Goal: Contribute content: Contribute content

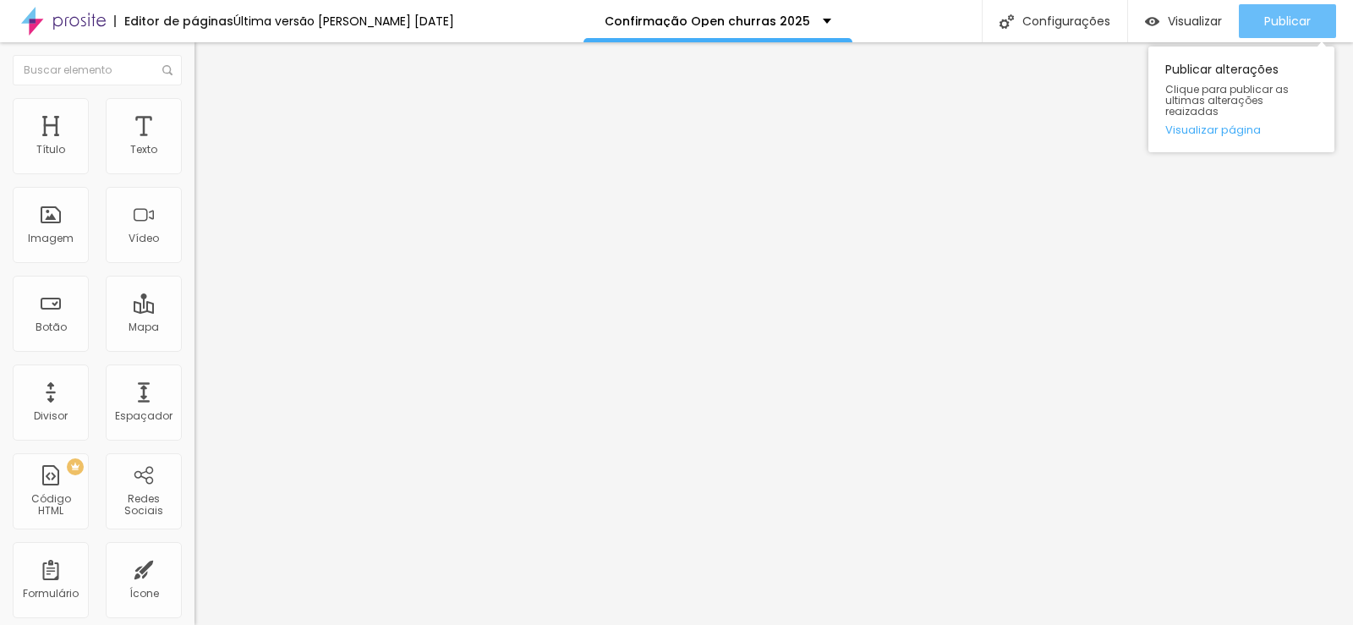
click at [1303, 21] on span "Publicar" at bounding box center [1287, 21] width 47 height 14
click at [1264, 23] on span "Publicar" at bounding box center [1287, 21] width 47 height 14
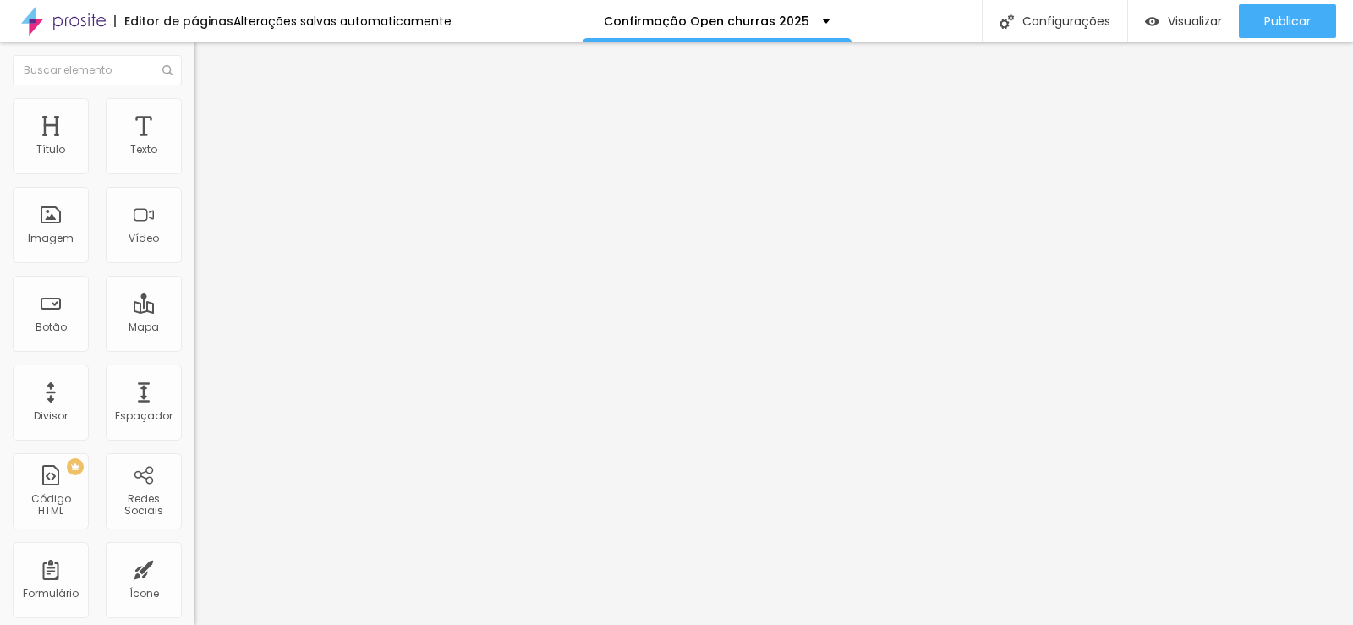
click at [201, 157] on icon "button" at bounding box center [206, 152] width 10 height 10
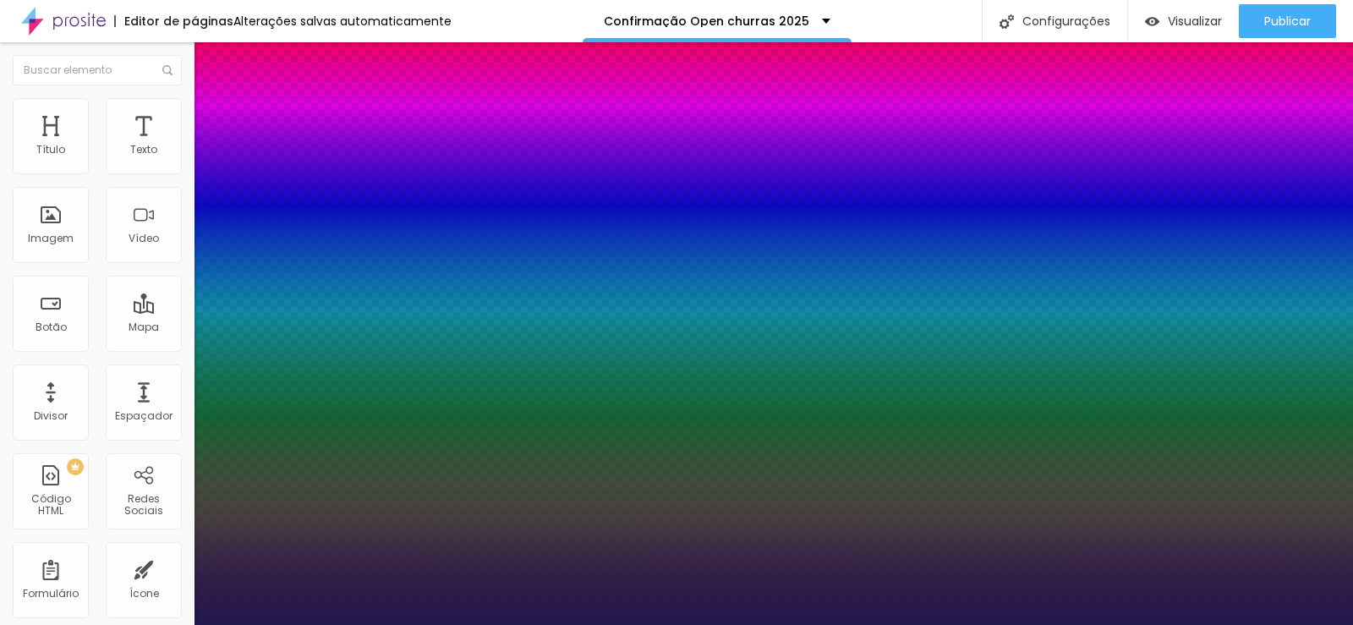
type input "1"
type input "15"
type input "1"
type input "16"
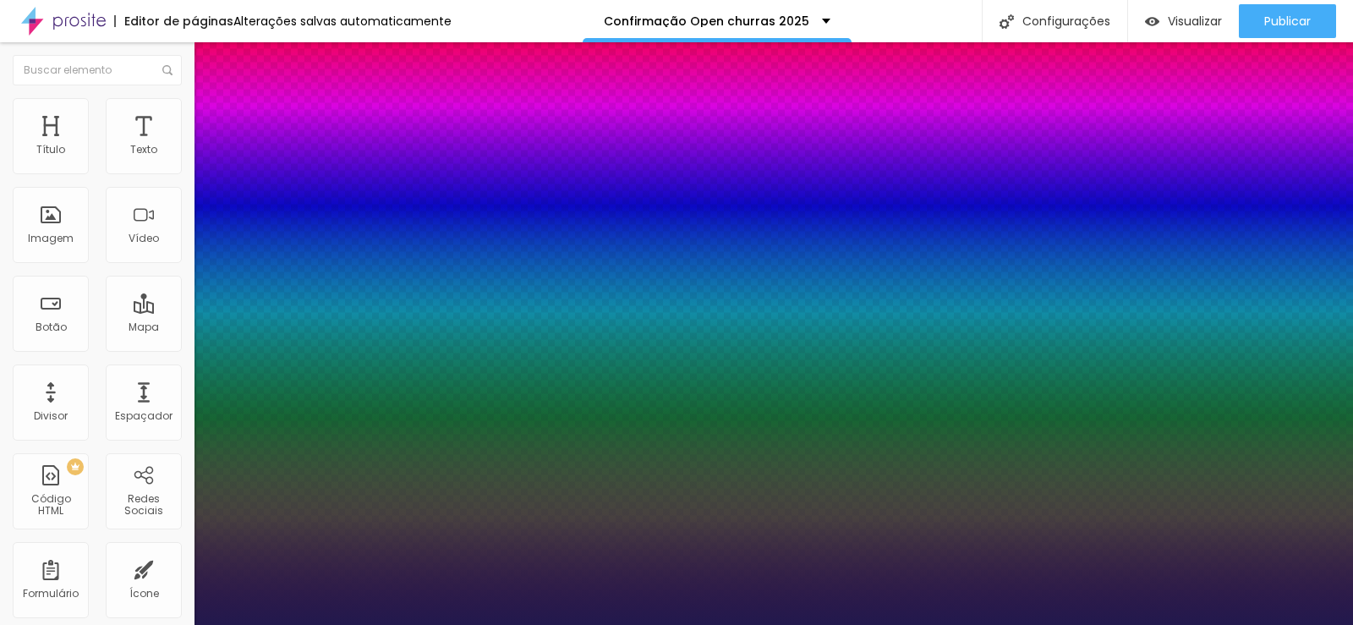
type input "16"
type input "1"
type input "17"
type input "1"
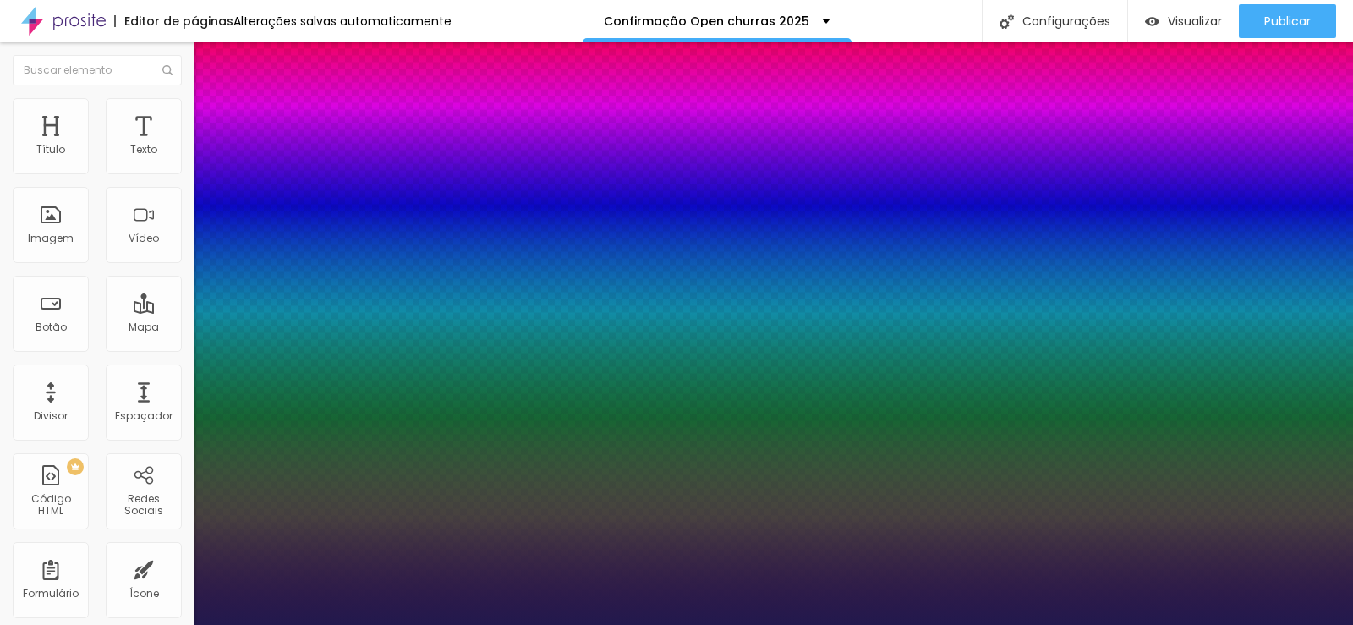
type input "16"
type input "1"
type input "15"
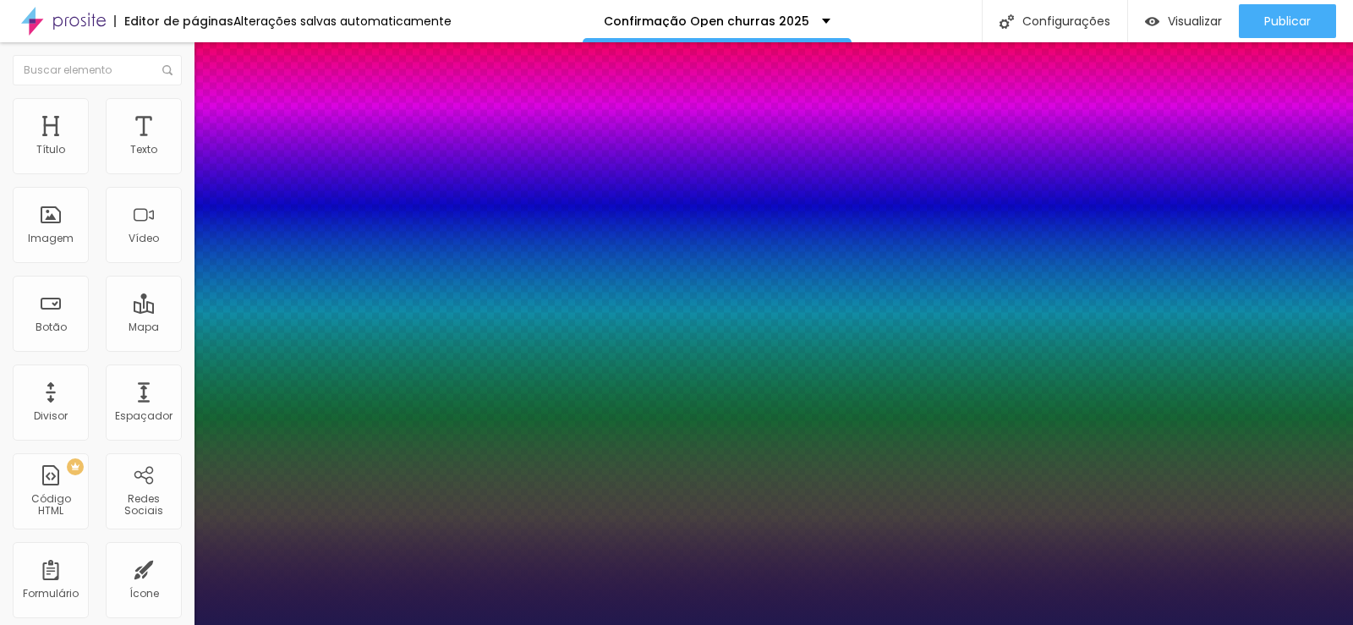
type input "1"
type input "15"
type input "1"
click at [327, 624] on div at bounding box center [676, 625] width 1353 height 0
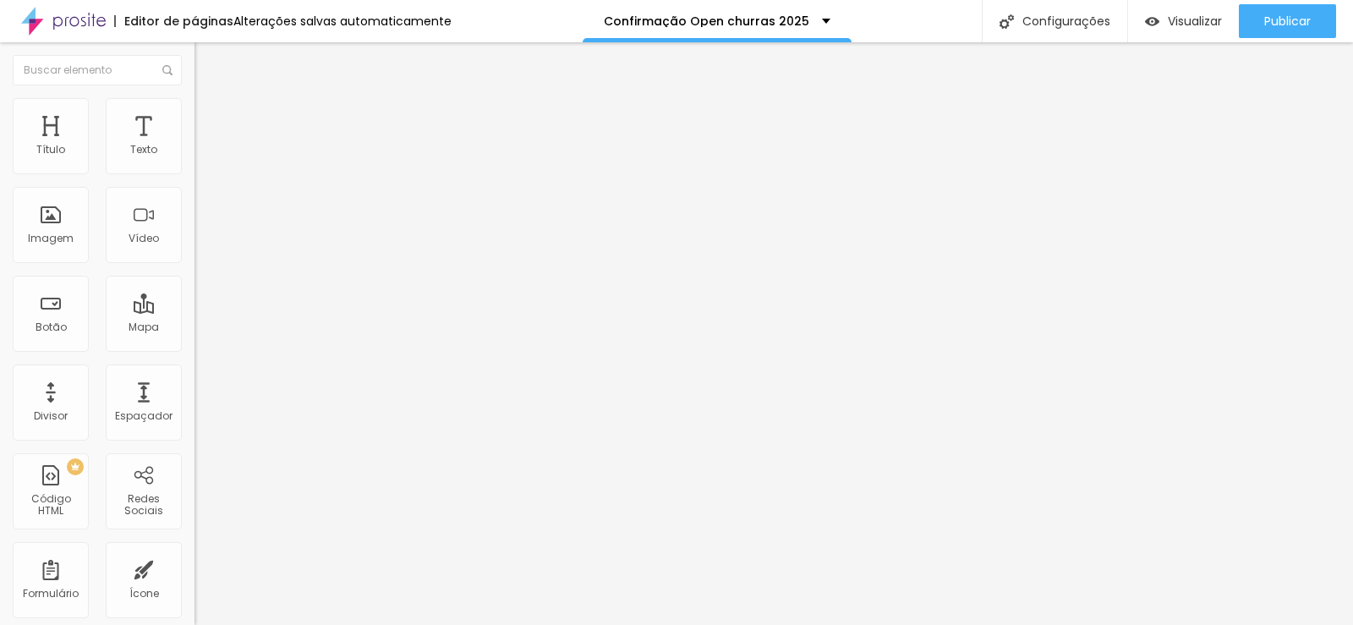
click at [194, 161] on button "button" at bounding box center [206, 154] width 24 height 18
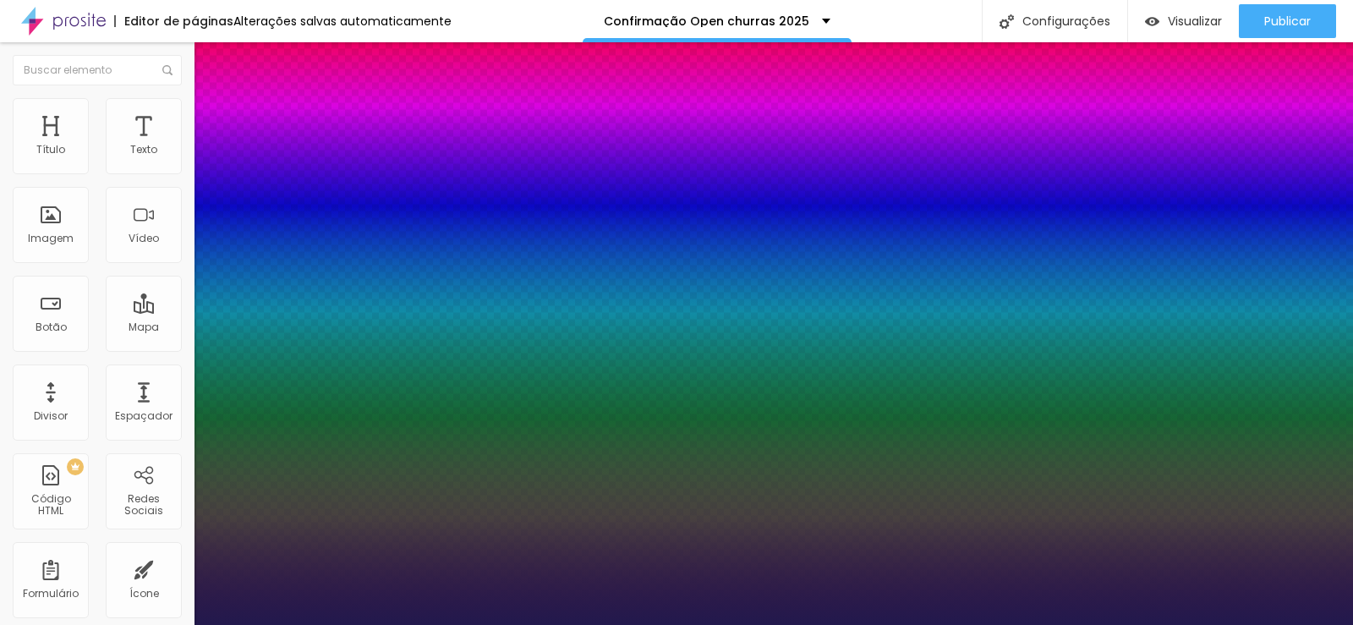
type input "1"
type input "14"
type input "1"
type input "15"
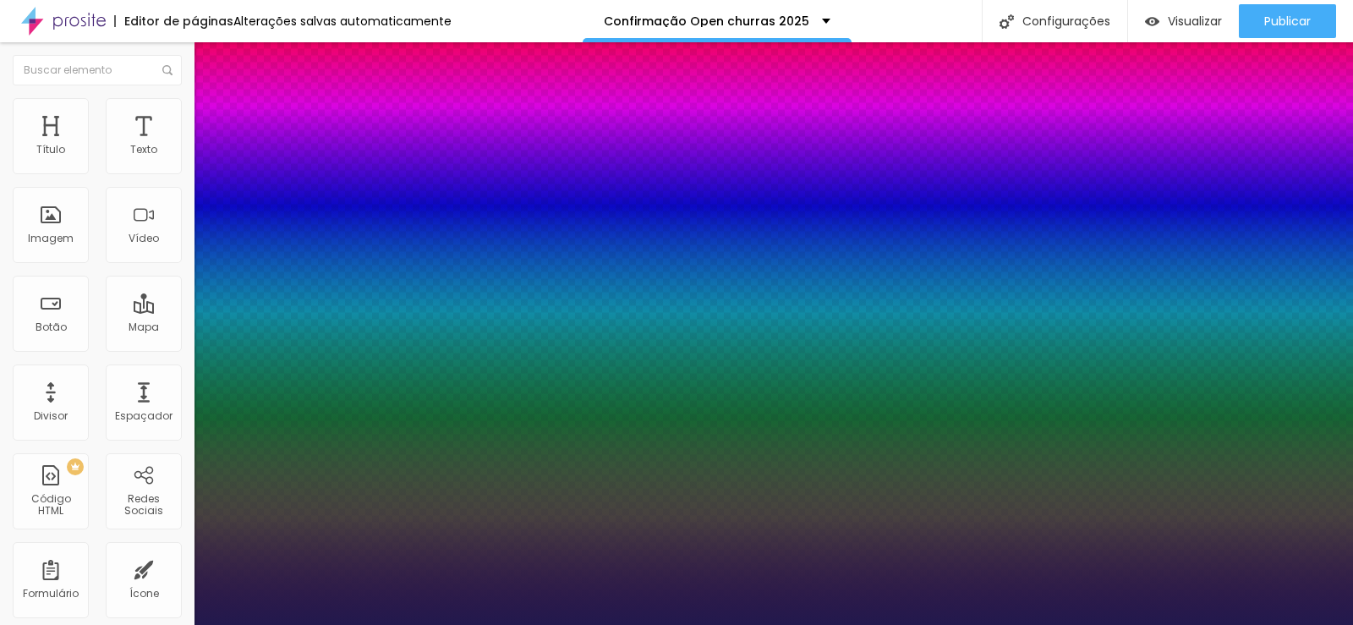
type input "15"
type input "1"
type input "16"
type input "1"
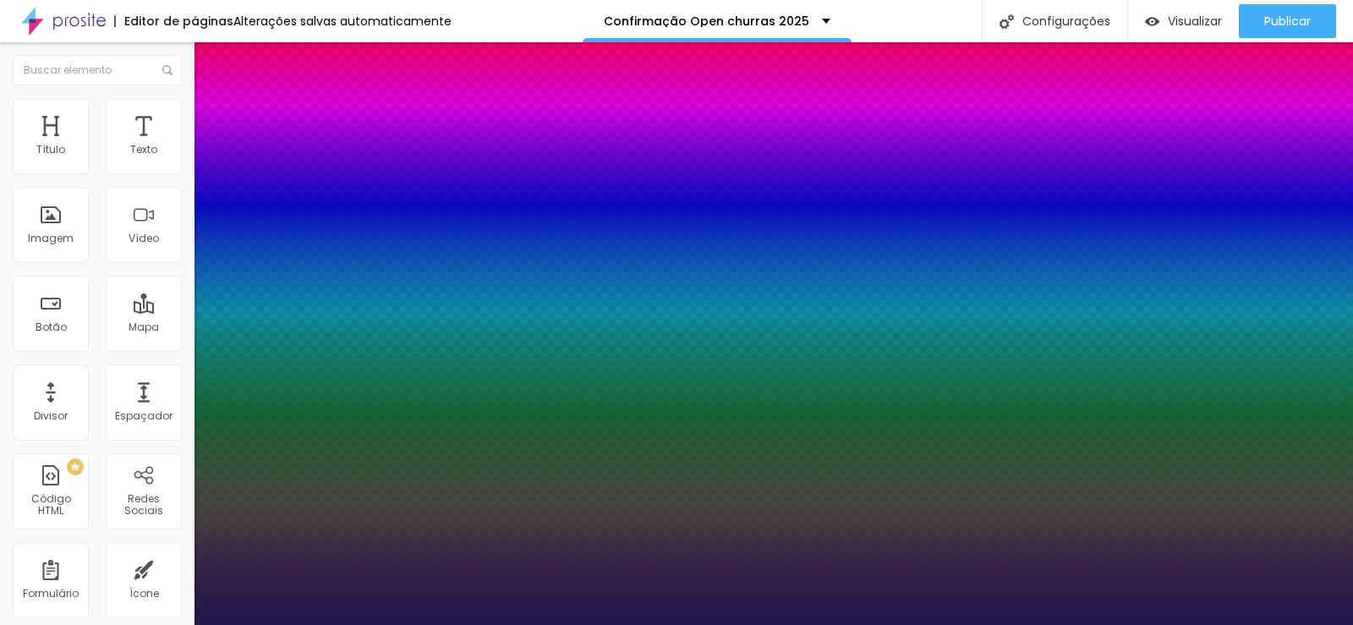
type input "17"
type input "1"
type input "18"
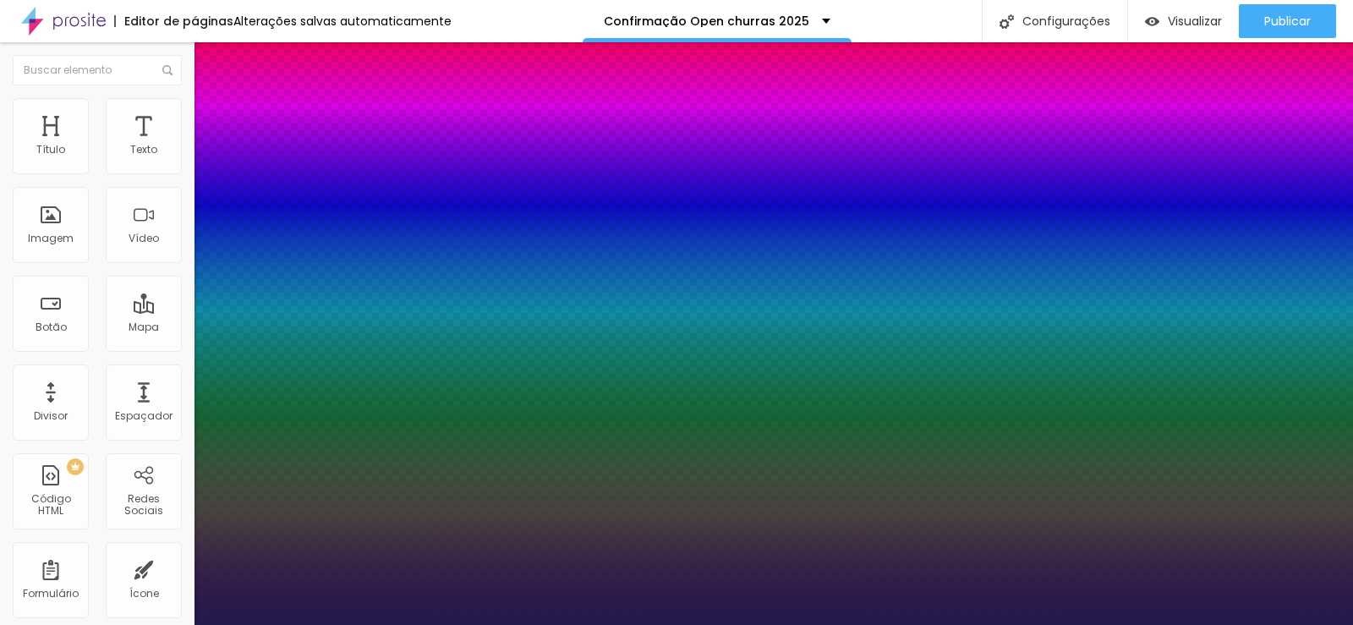
type input "1"
type input "18"
click at [457, 624] on div at bounding box center [676, 625] width 1353 height 0
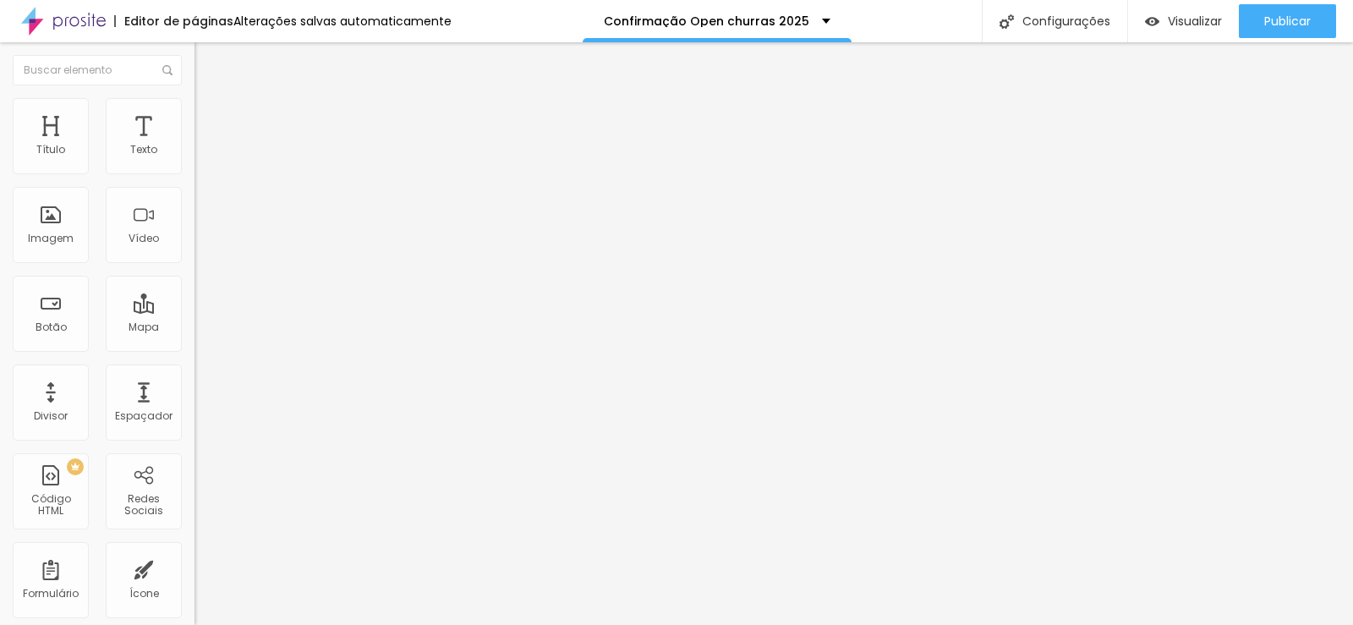
click at [194, 162] on button "button" at bounding box center [206, 154] width 24 height 18
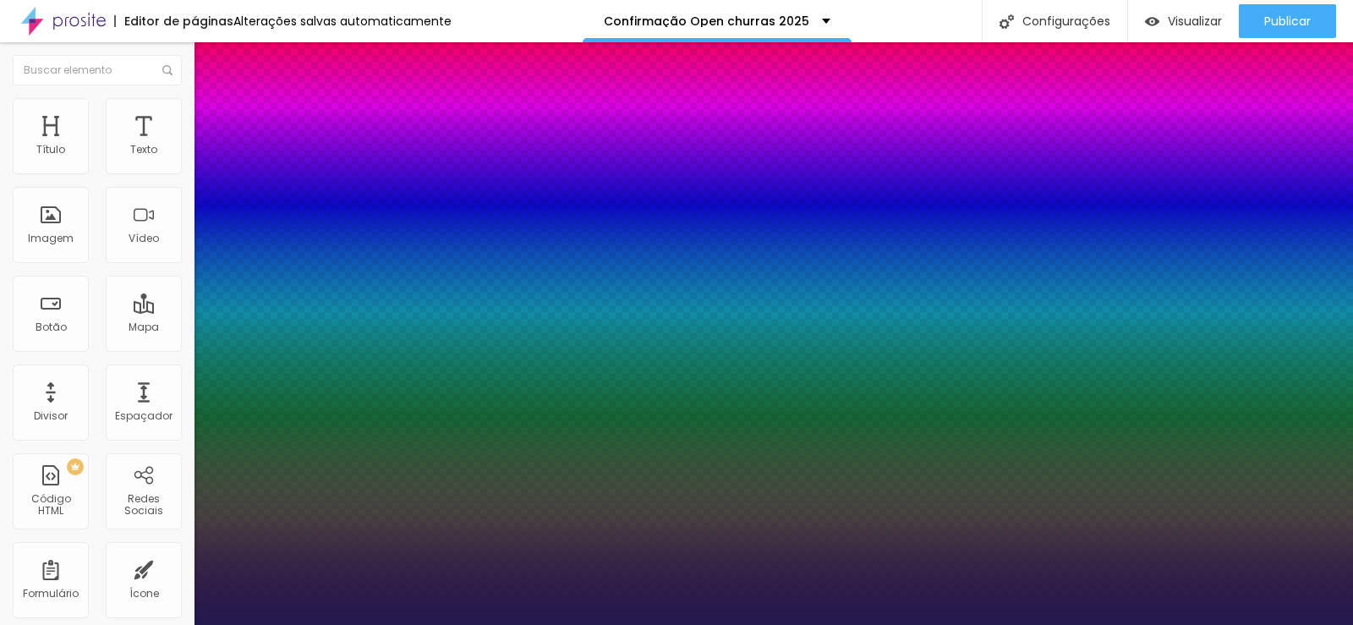
type input "1"
click at [520, 624] on div at bounding box center [676, 625] width 1353 height 0
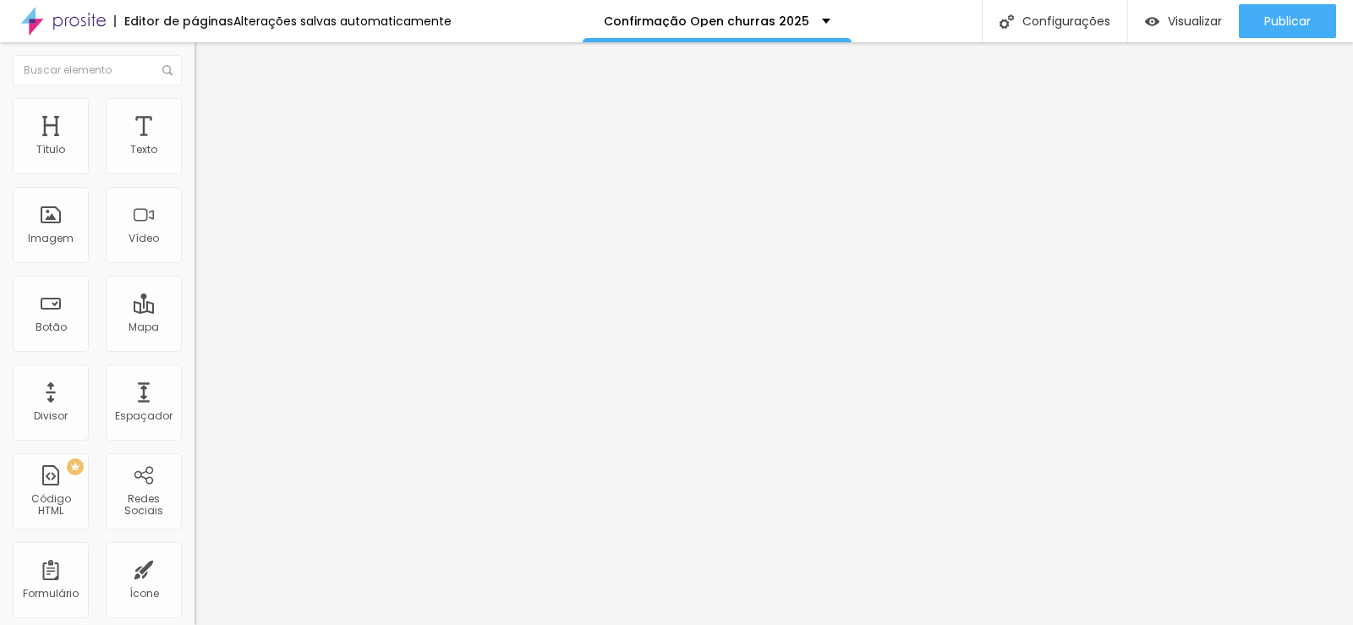
click at [201, 157] on icon "button" at bounding box center [206, 152] width 10 height 10
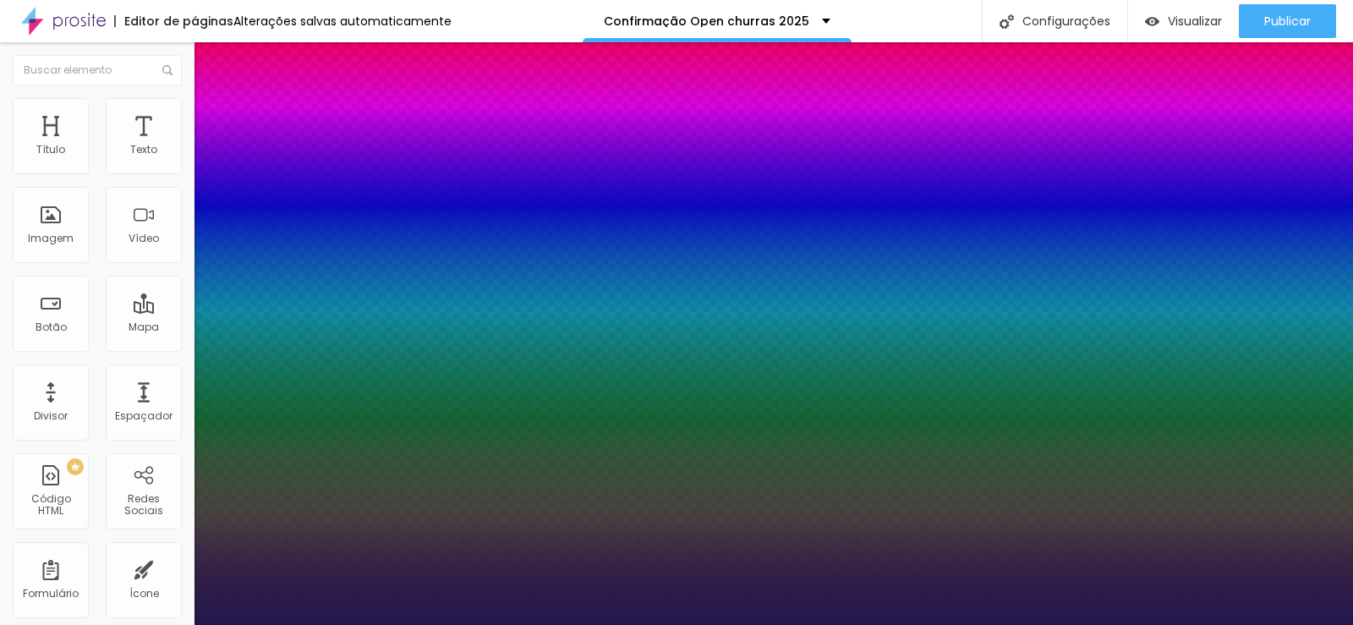
type input "1"
type input "16"
type input "1"
type input "15"
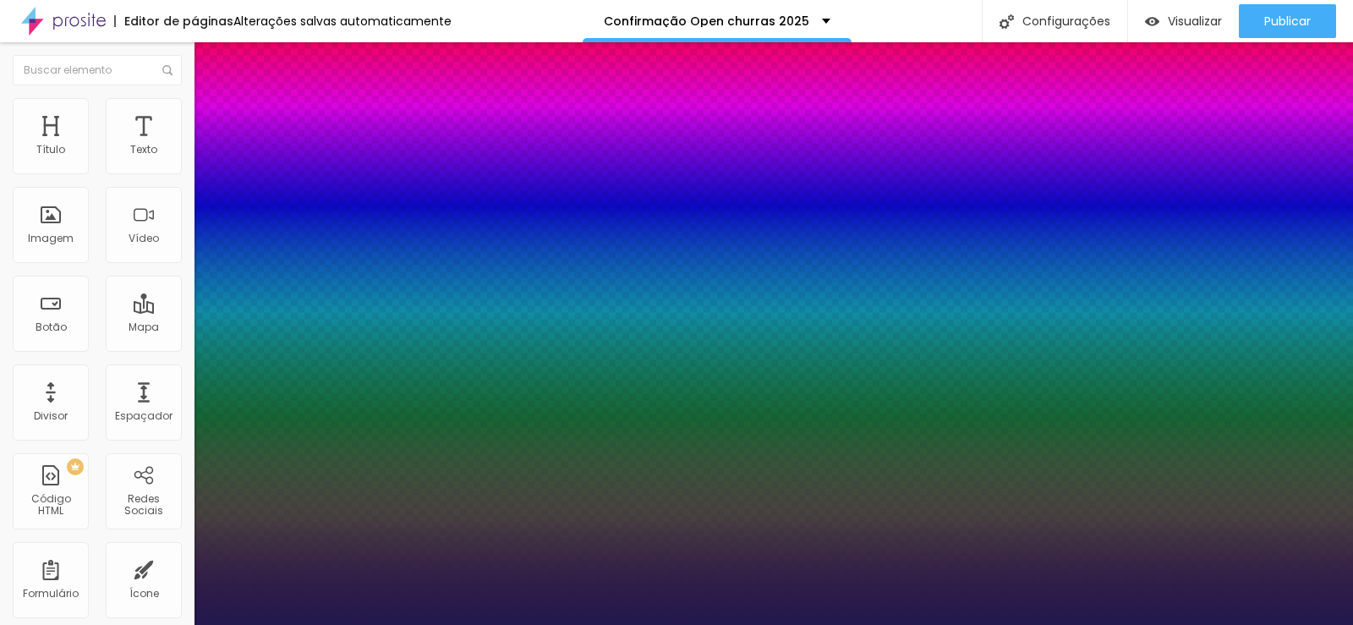
type input "15"
type input "1"
type input "14"
type input "1"
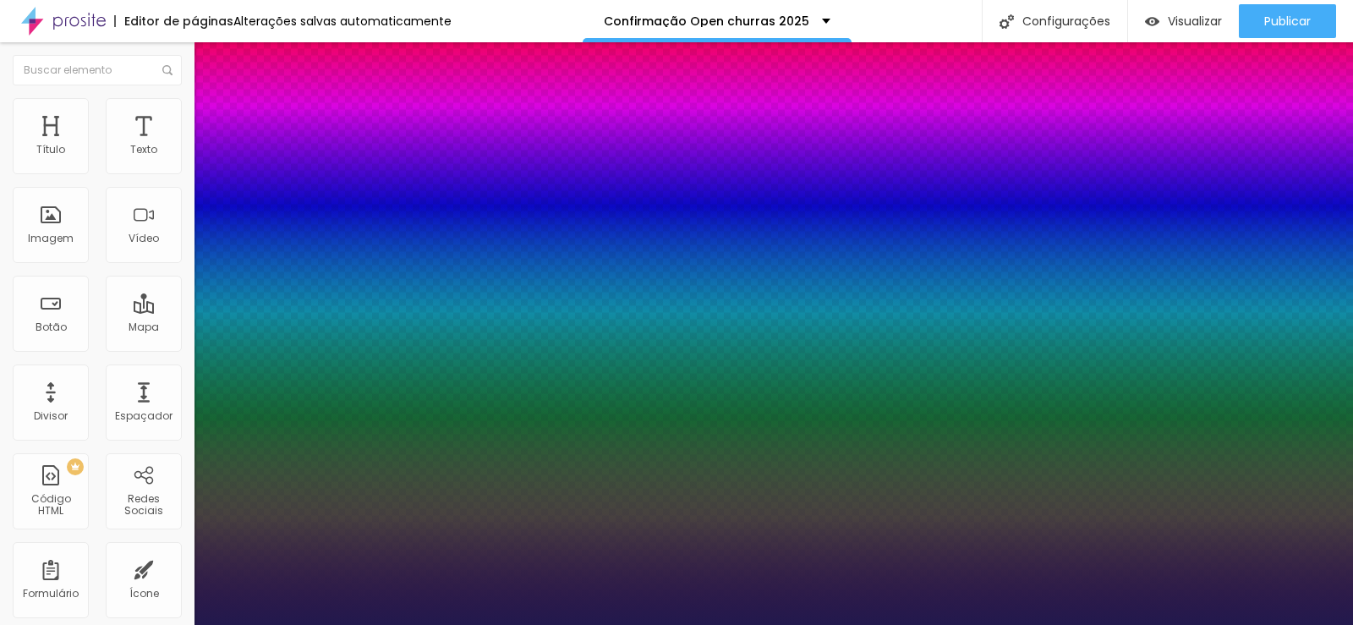
type input "16"
type input "1"
type input "16"
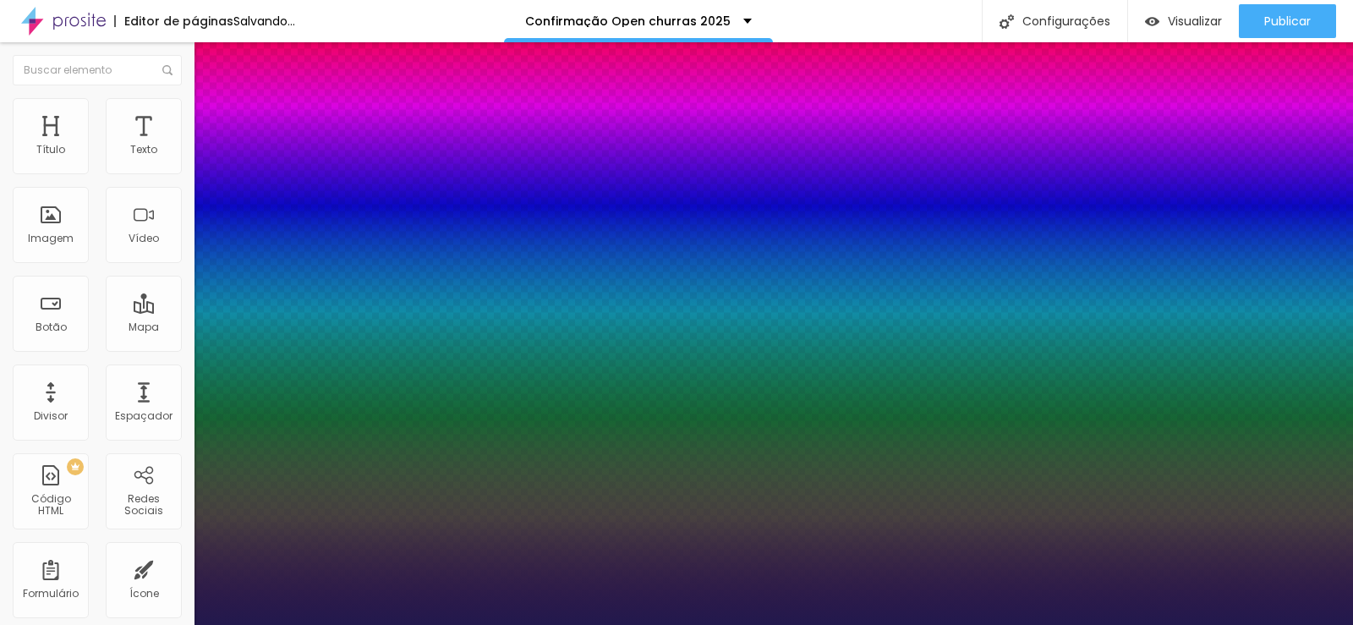
type input "1"
type input "14"
type input "1"
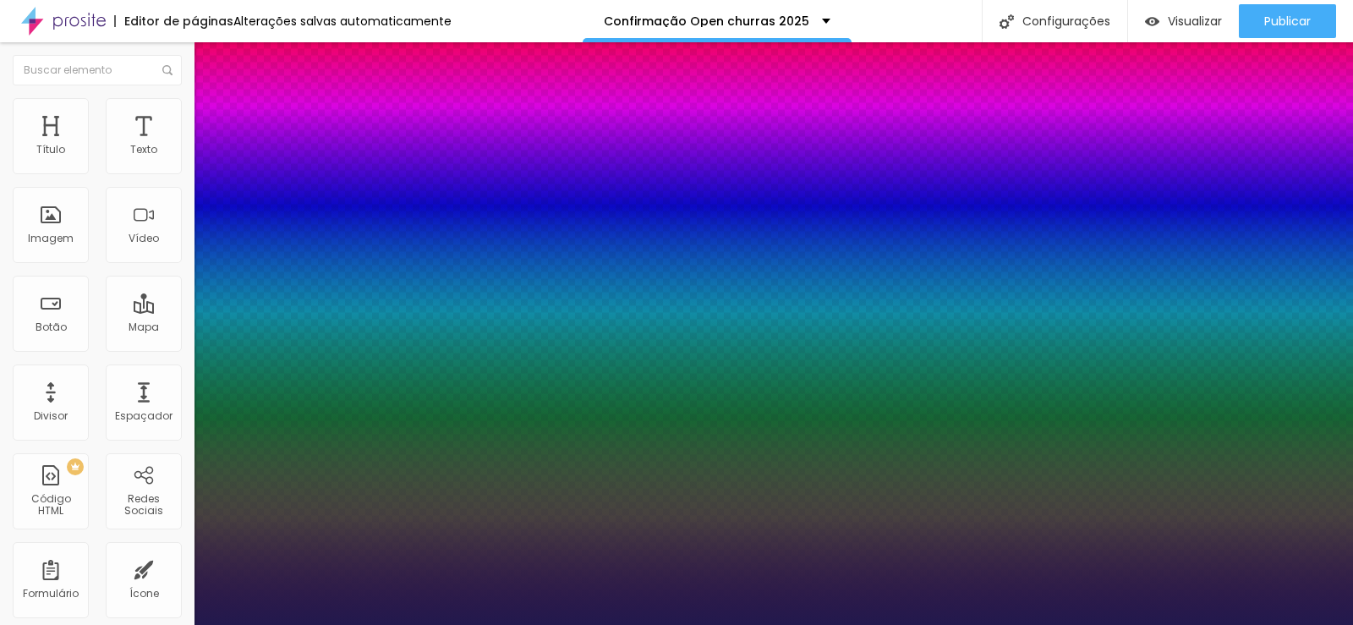
type input "16"
type input "1"
type input "16"
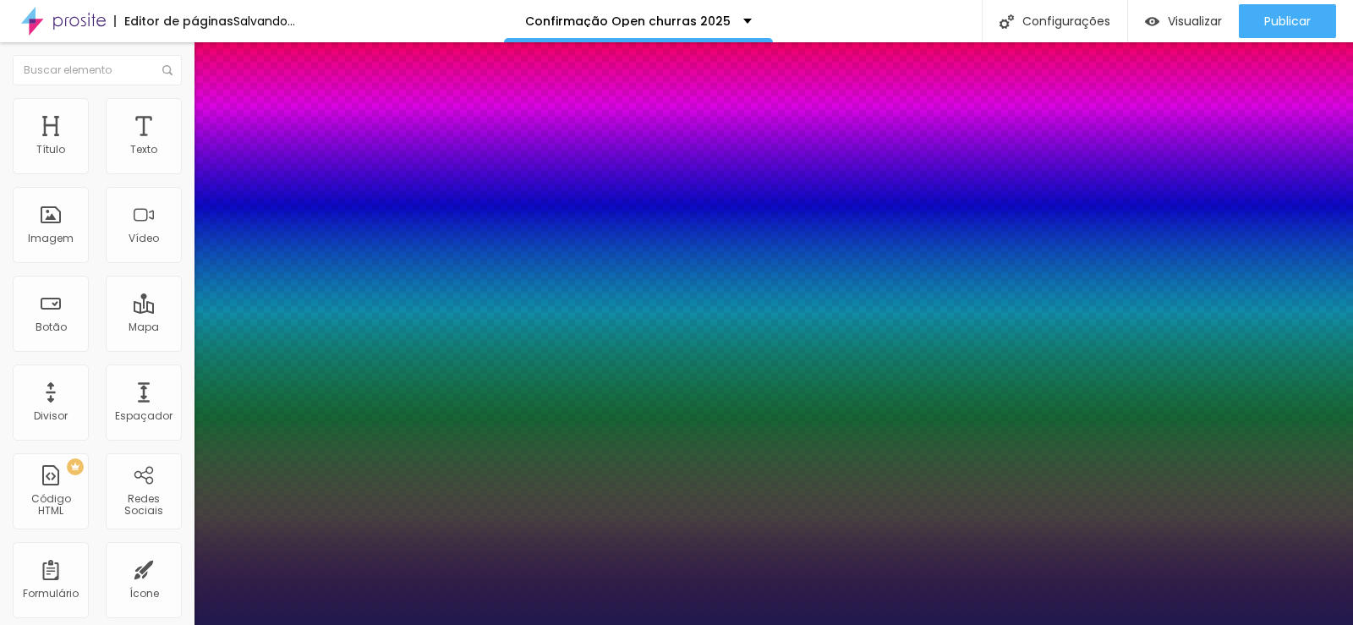
type input "1"
type input "15"
type input "1"
click at [495, 624] on div at bounding box center [676, 625] width 1353 height 0
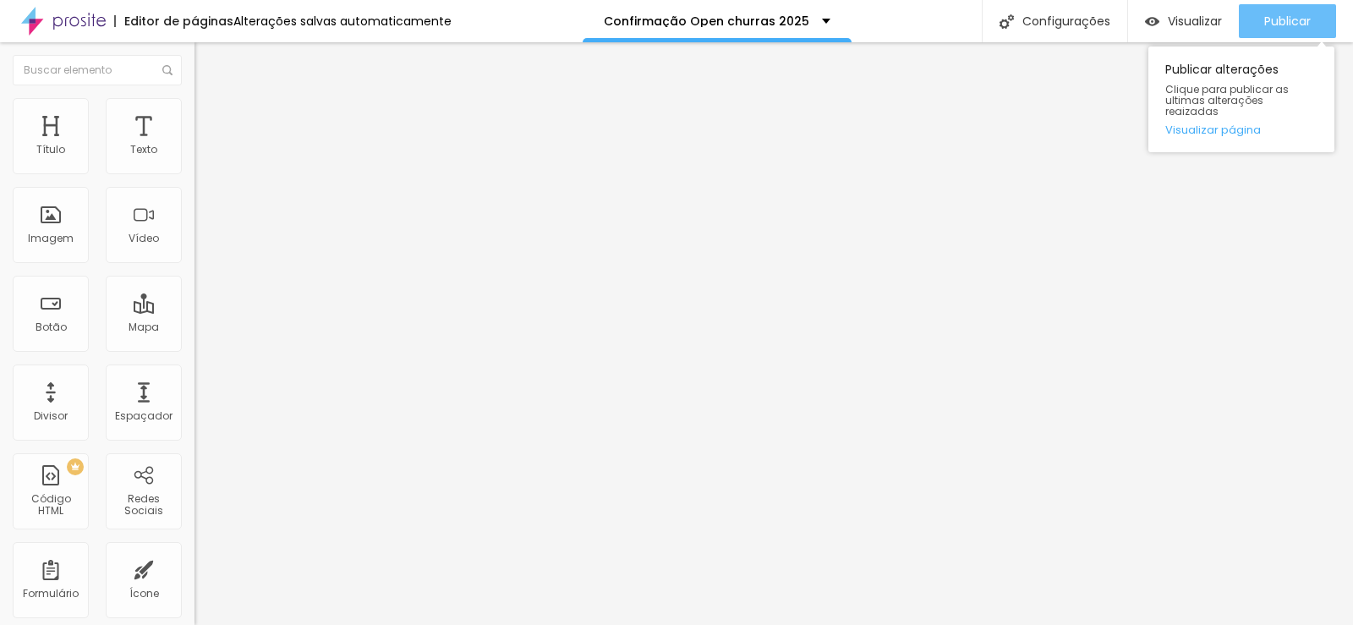
click at [1298, 23] on span "Publicar" at bounding box center [1287, 21] width 47 height 14
click at [1267, 25] on span "Publicar" at bounding box center [1287, 21] width 47 height 14
click at [1269, 19] on span "Publicar" at bounding box center [1287, 21] width 47 height 14
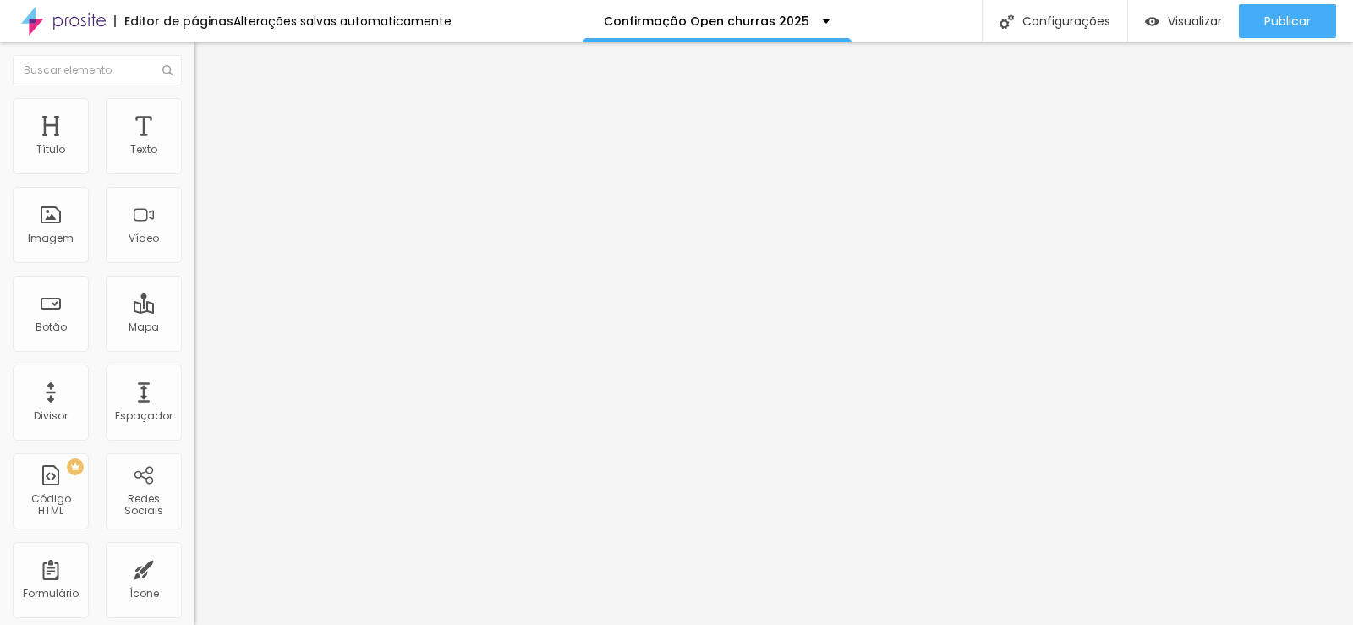
click at [194, 145] on span "Trocar imagem" at bounding box center [240, 138] width 92 height 14
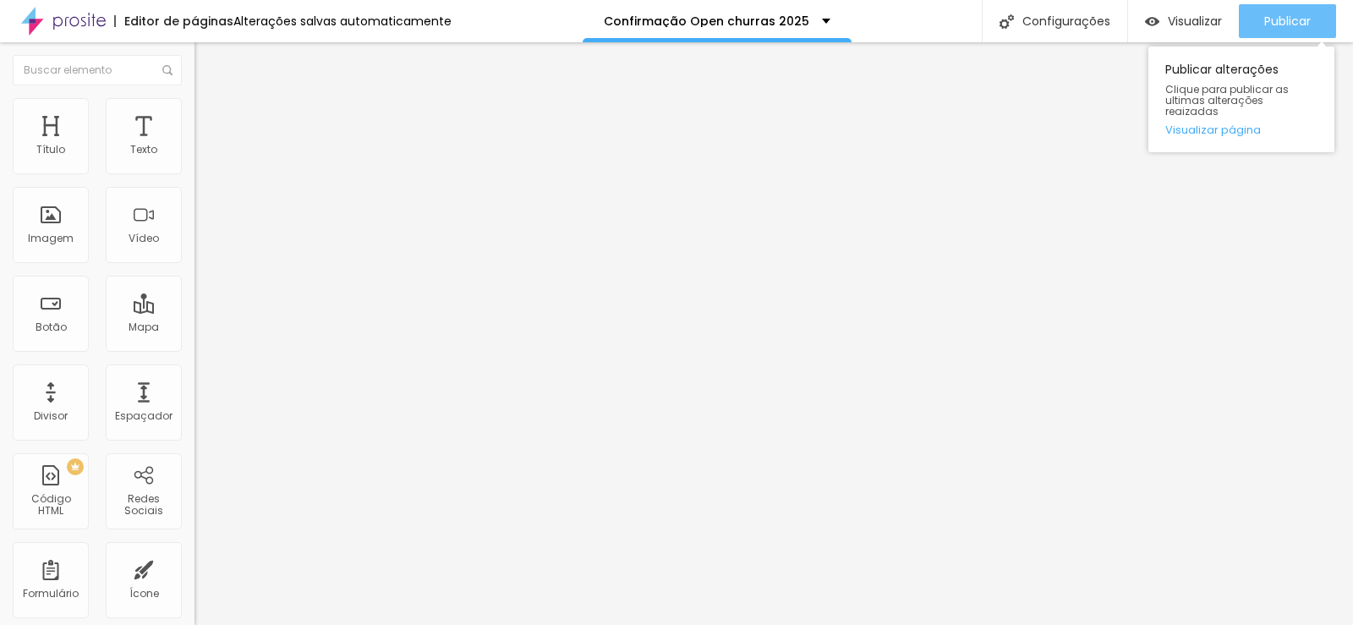
click at [1273, 18] on span "Publicar" at bounding box center [1287, 21] width 47 height 14
